Goal: Task Accomplishment & Management: Use online tool/utility

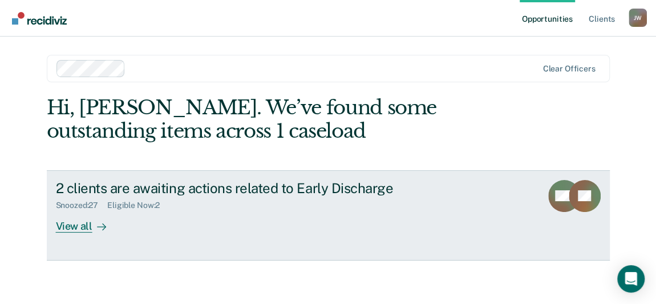
click at [72, 222] on div "View all" at bounding box center [88, 221] width 64 height 22
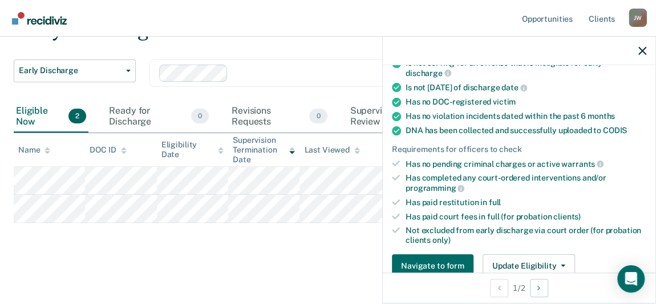
scroll to position [311, 0]
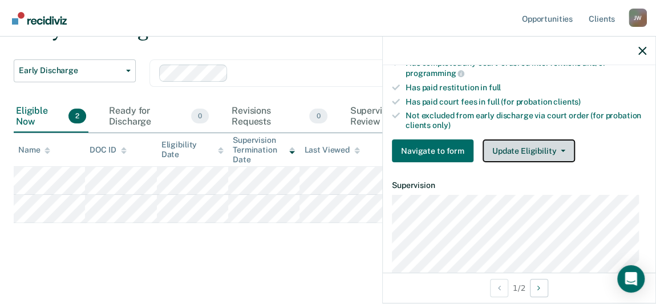
click at [561, 149] on icon "button" at bounding box center [563, 150] width 5 height 2
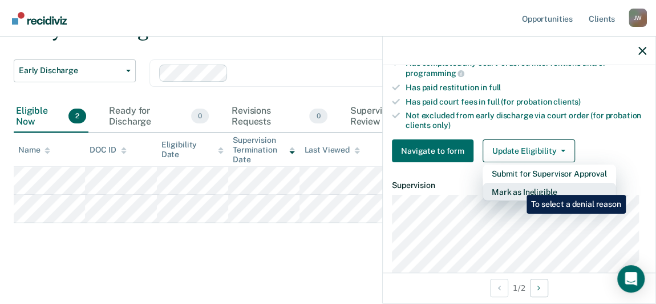
click at [518, 186] on button "Mark as Ineligible" at bounding box center [550, 192] width 134 height 18
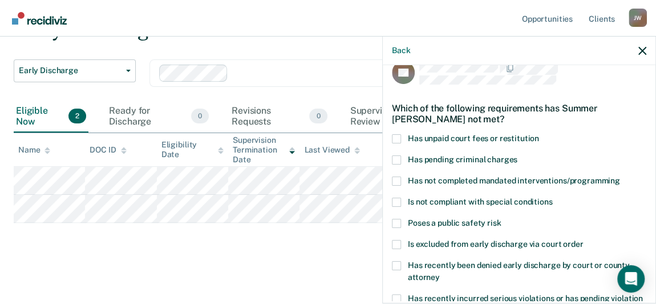
scroll to position [70, 0]
